Goal: Information Seeking & Learning: Find specific fact

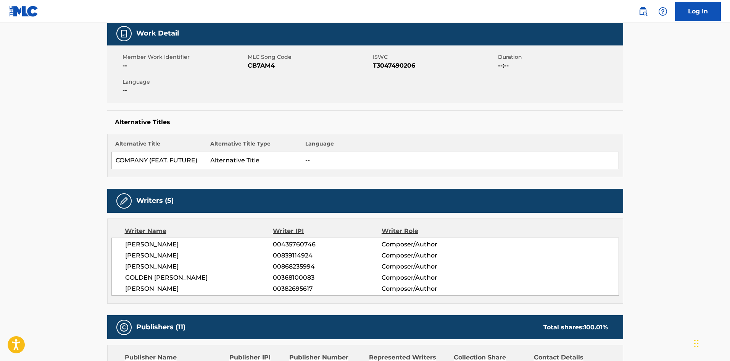
scroll to position [191, 0]
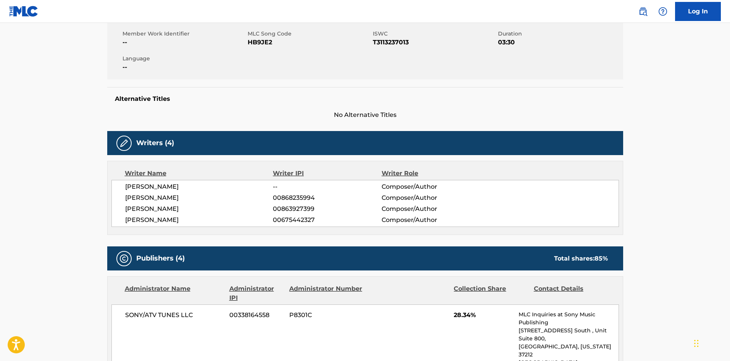
scroll to position [115, 0]
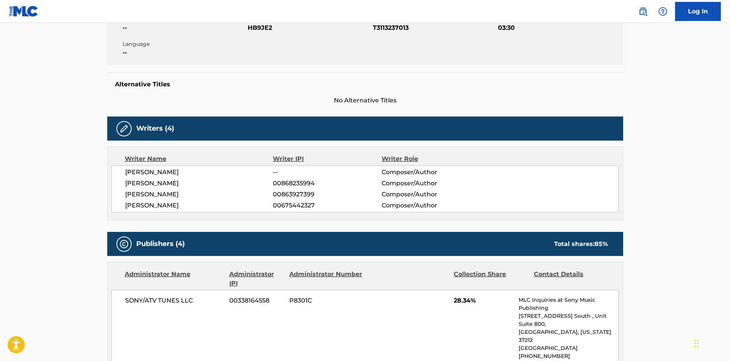
scroll to position [153, 0]
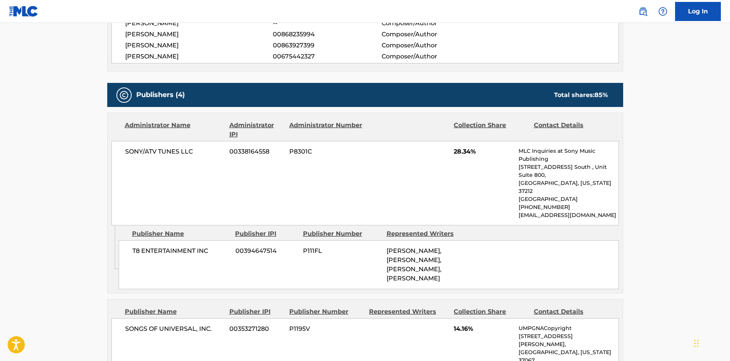
scroll to position [416, 0]
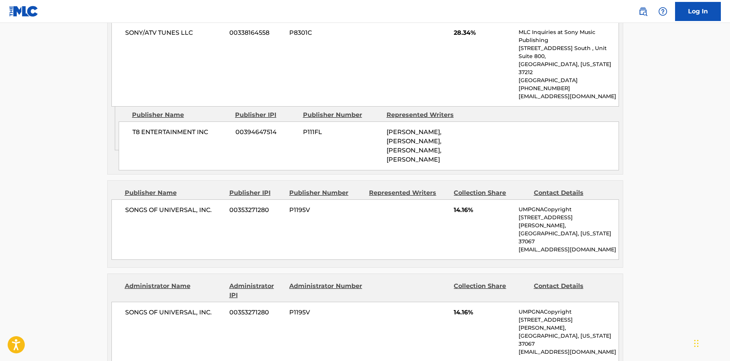
scroll to position [382, 0]
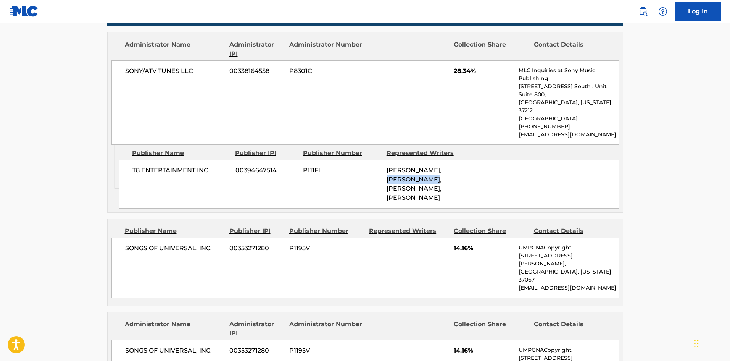
drag, startPoint x: 438, startPoint y: 157, endPoint x: 415, endPoint y: 163, distance: 24.2
click at [415, 166] on span "CHARLIE PUTH, BLAKE SLATKIN, TATE MCRAE, VICTORIA ZARO" at bounding box center [414, 183] width 55 height 35
drag, startPoint x: 354, startPoint y: 262, endPoint x: 303, endPoint y: 166, distance: 108.2
click at [303, 166] on div "T8 ENTERTAINMENT INC 00394647514 P111FL CHARLIE PUTH, BLAKE SLATKIN, TATE MCRAE…" at bounding box center [369, 184] width 501 height 49
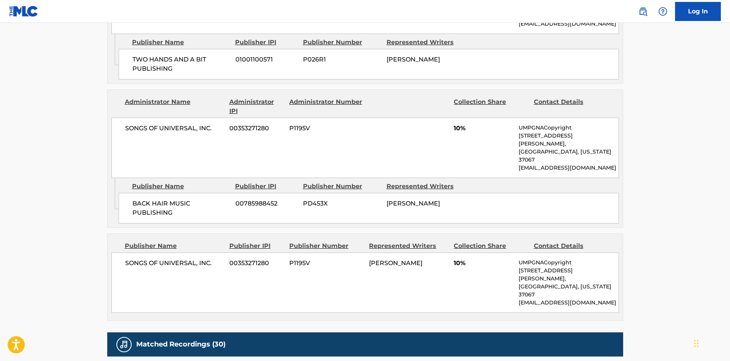
scroll to position [496, 0]
